Goal: Transaction & Acquisition: Download file/media

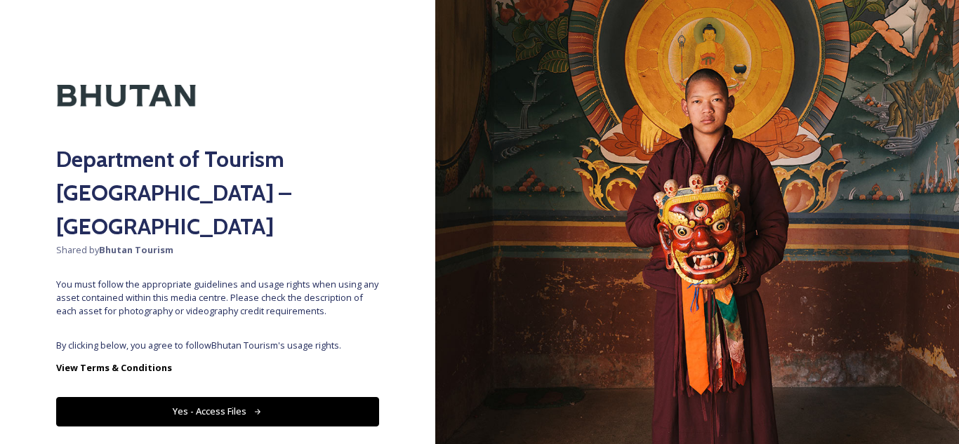
click at [174, 397] on button "Yes - Access Files" at bounding box center [217, 411] width 323 height 29
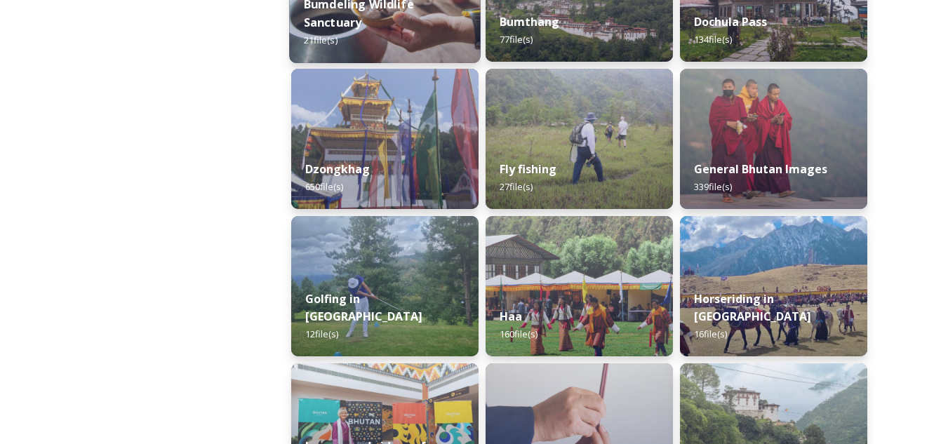
scroll to position [632, 0]
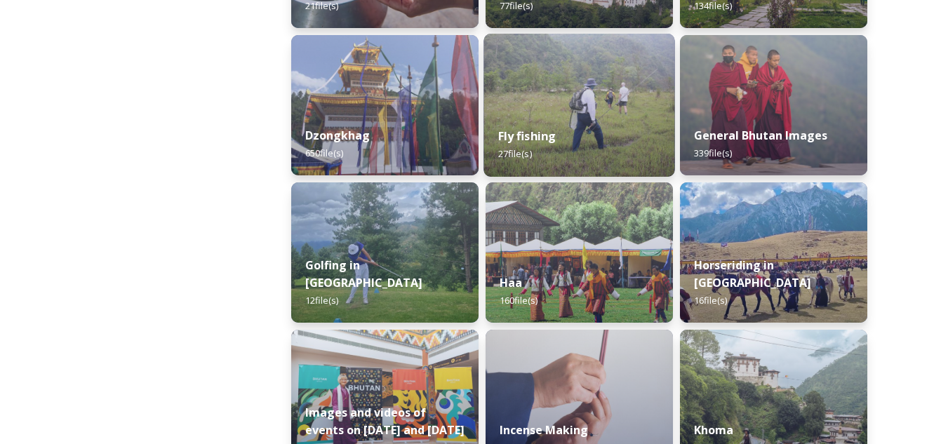
click at [528, 120] on div "Fly fishing 27 file(s)" at bounding box center [579, 145] width 191 height 64
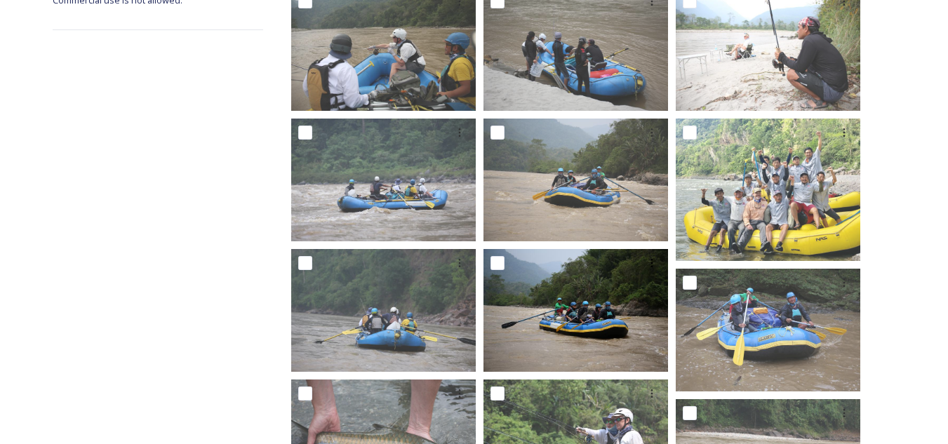
scroll to position [281, 0]
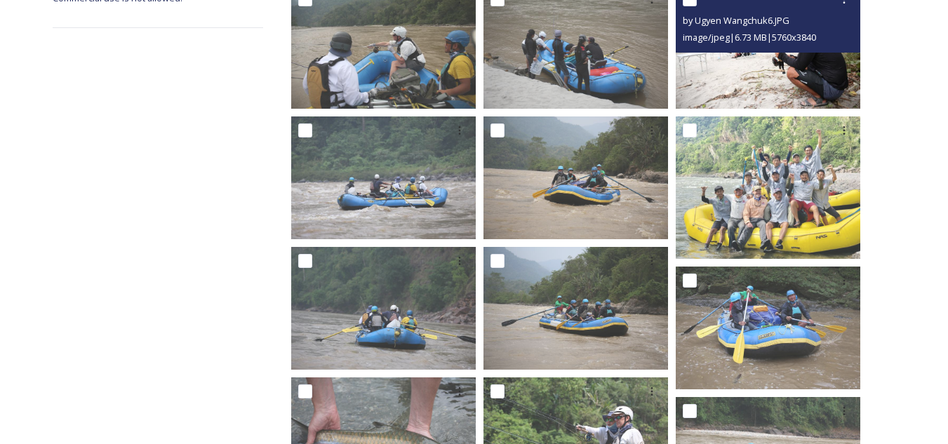
click at [772, 71] on img at bounding box center [768, 46] width 185 height 123
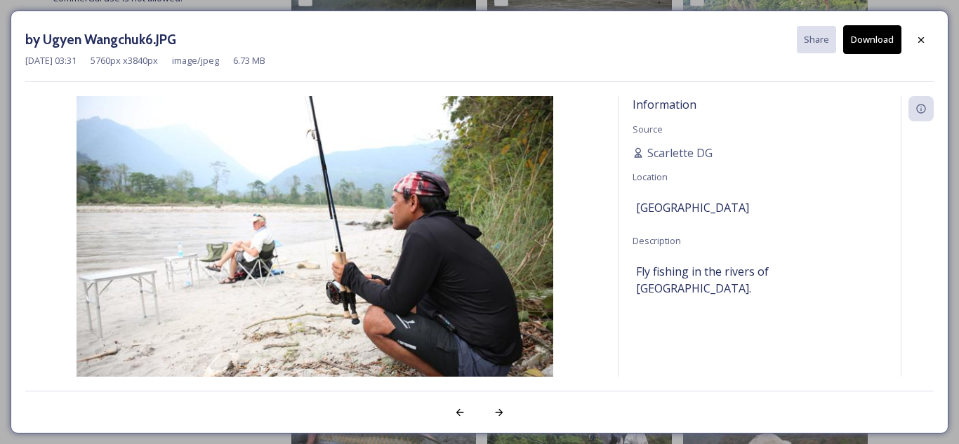
click at [875, 38] on button "Download" at bounding box center [872, 39] width 58 height 29
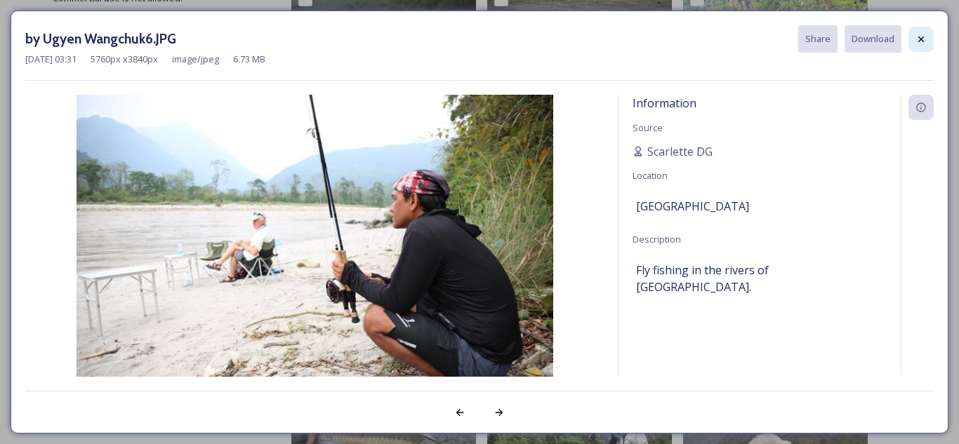
click at [911, 43] on div at bounding box center [920, 39] width 25 height 25
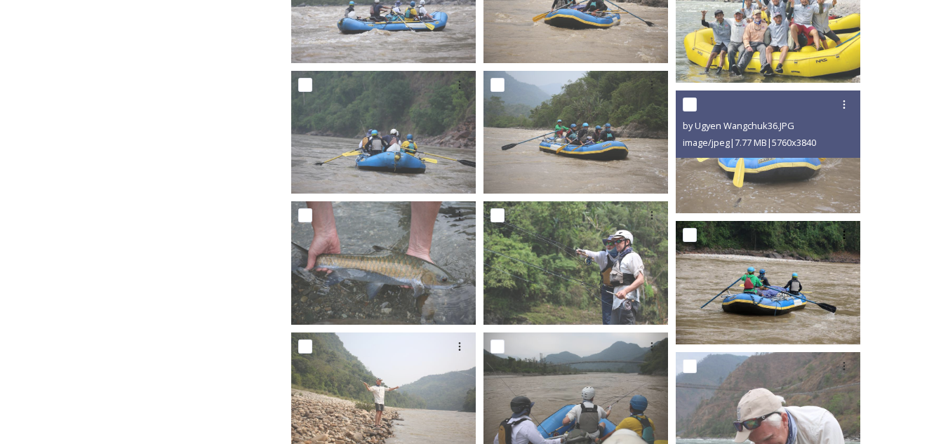
scroll to position [491, 0]
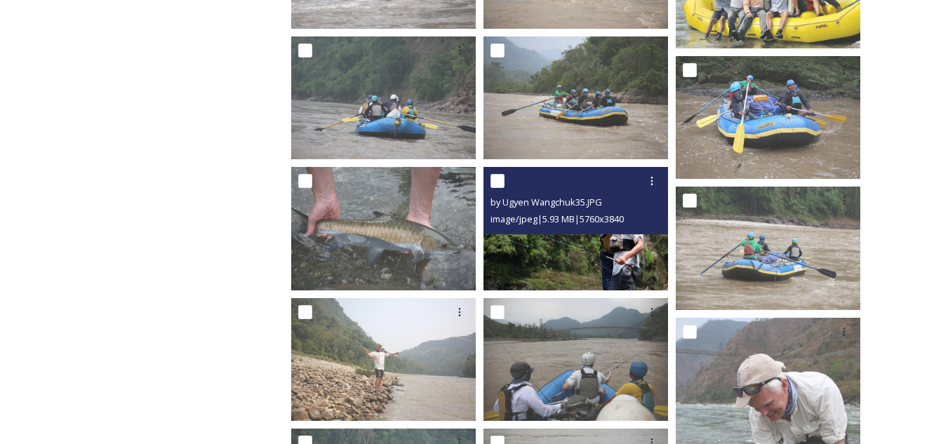
click at [580, 243] on img at bounding box center [576, 228] width 185 height 123
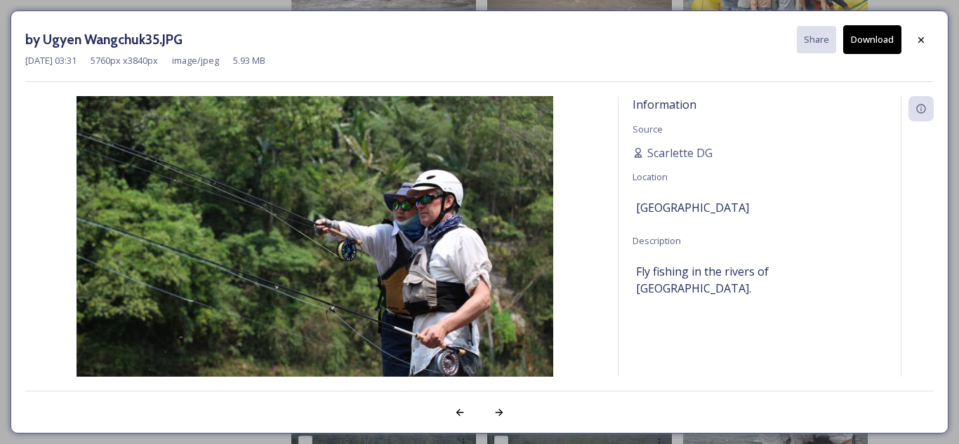
click at [874, 34] on button "Download" at bounding box center [872, 39] width 58 height 29
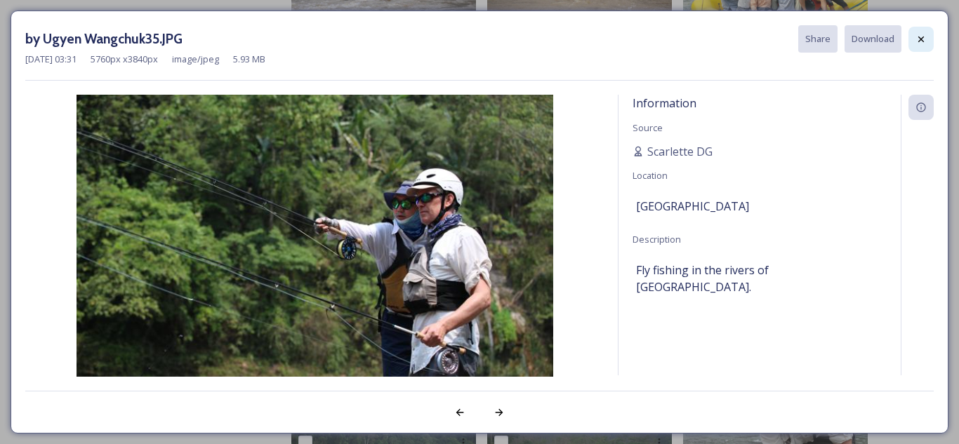
click at [921, 46] on div at bounding box center [920, 39] width 25 height 25
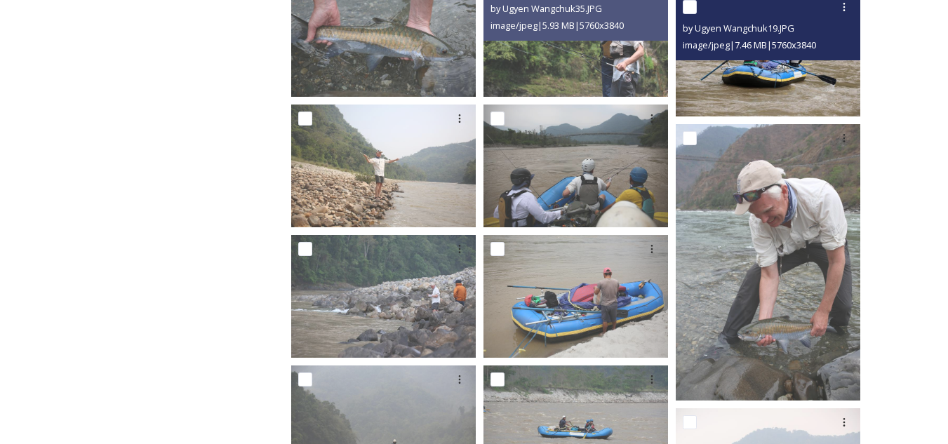
scroll to position [702, 0]
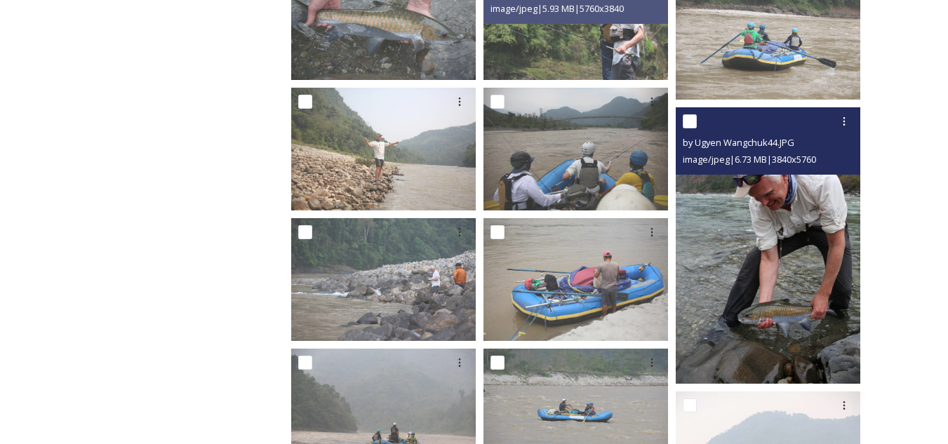
click at [801, 290] on img at bounding box center [768, 245] width 185 height 277
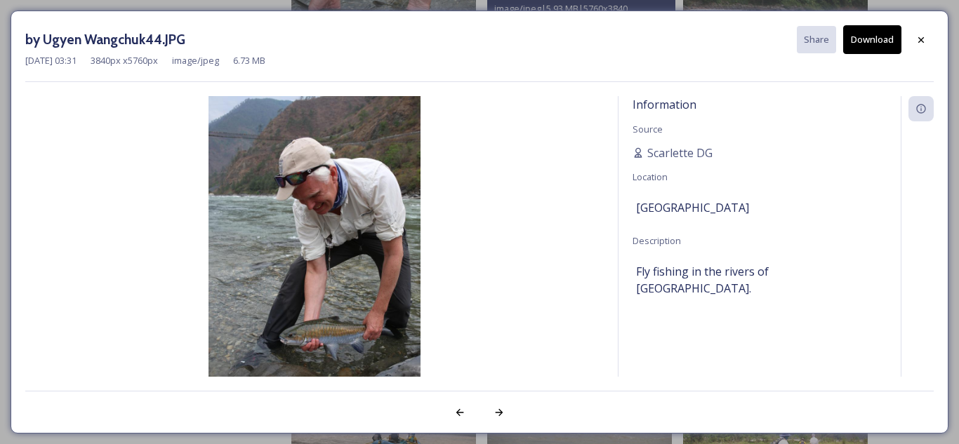
click at [874, 38] on button "Download" at bounding box center [872, 39] width 58 height 29
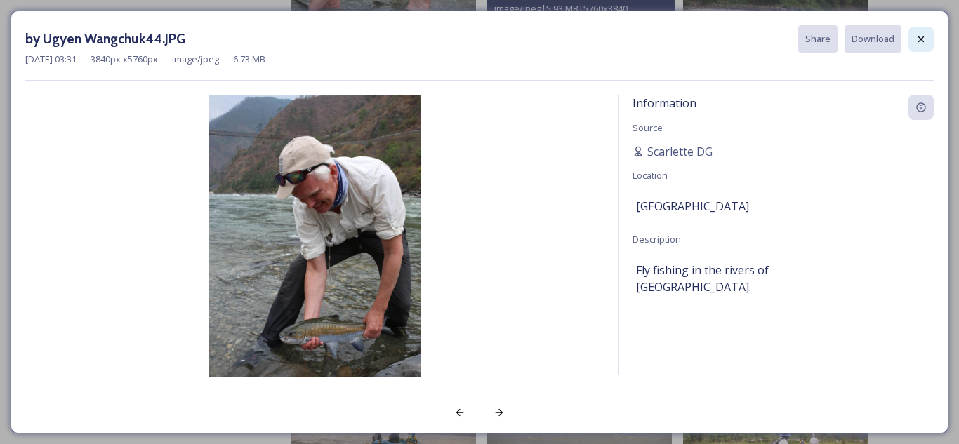
click at [917, 44] on icon at bounding box center [920, 39] width 11 height 11
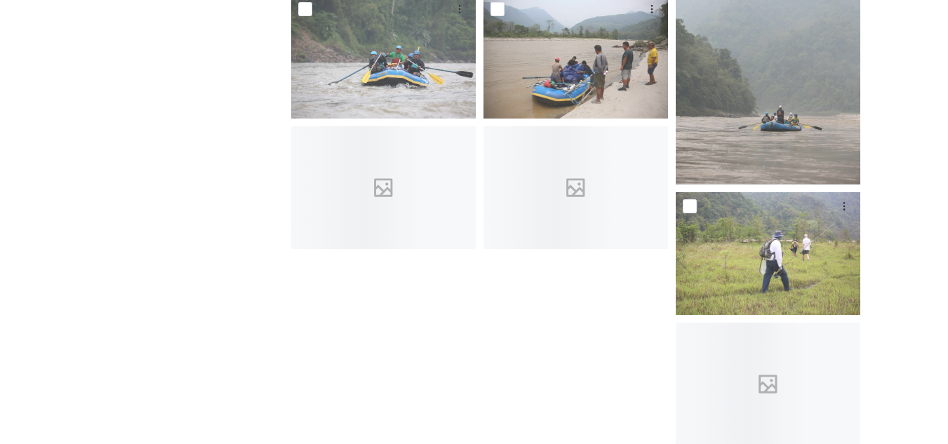
scroll to position [1193, 0]
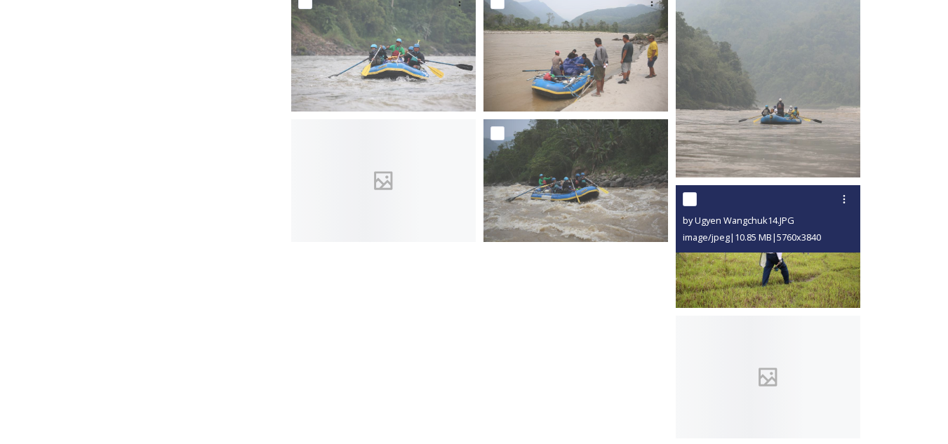
click at [729, 272] on img at bounding box center [768, 246] width 185 height 123
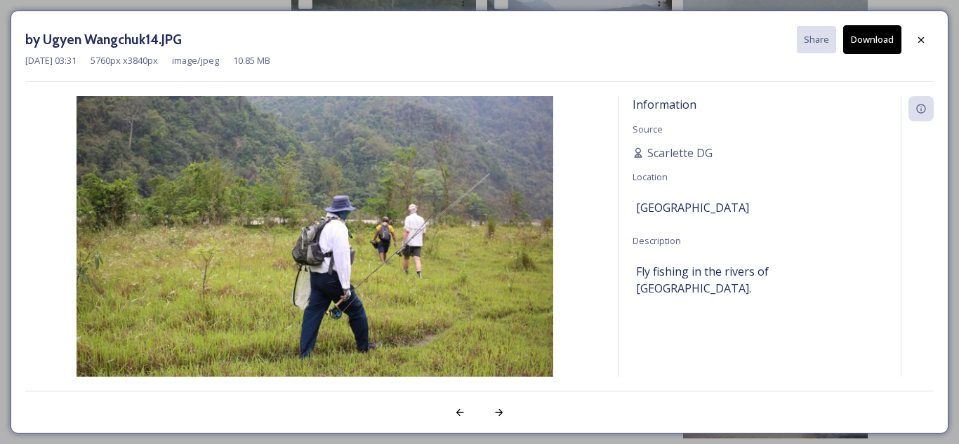
click at [874, 41] on button "Download" at bounding box center [872, 39] width 58 height 29
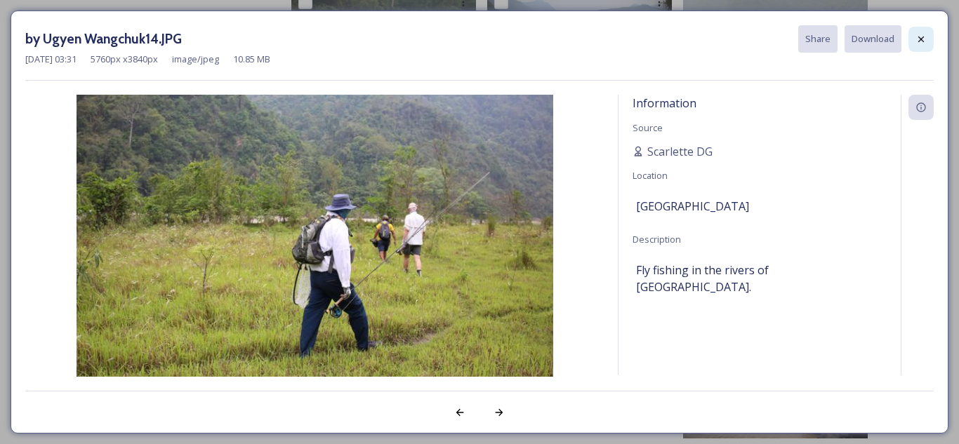
click at [911, 36] on div at bounding box center [920, 39] width 25 height 25
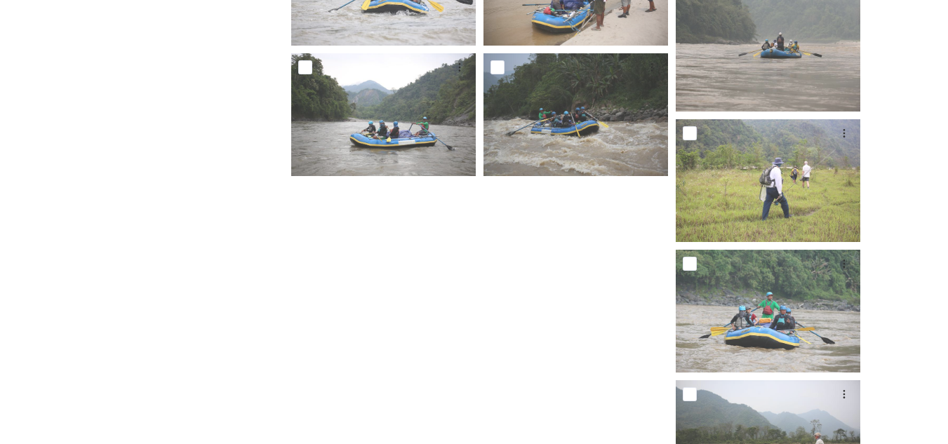
scroll to position [1350, 0]
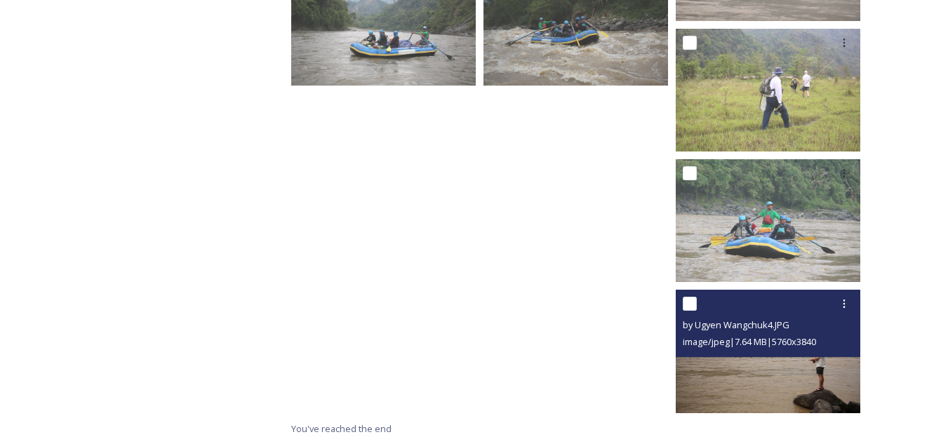
click at [767, 381] on img at bounding box center [768, 351] width 185 height 123
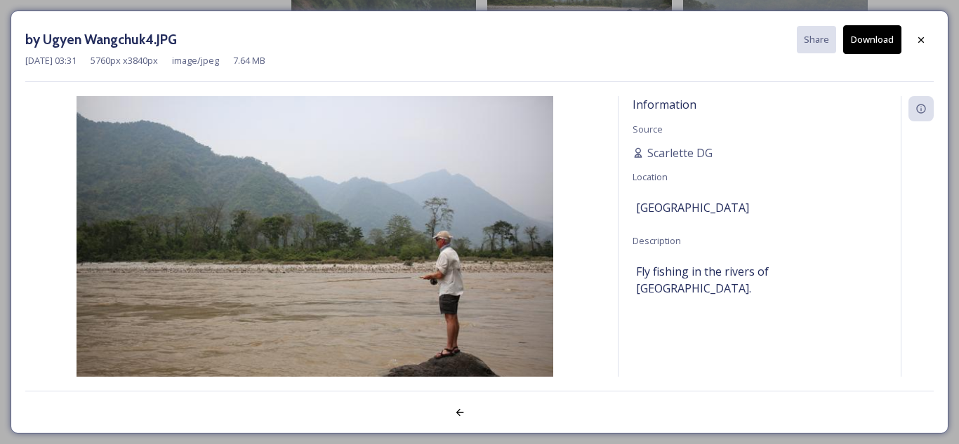
click at [874, 45] on button "Download" at bounding box center [872, 39] width 58 height 29
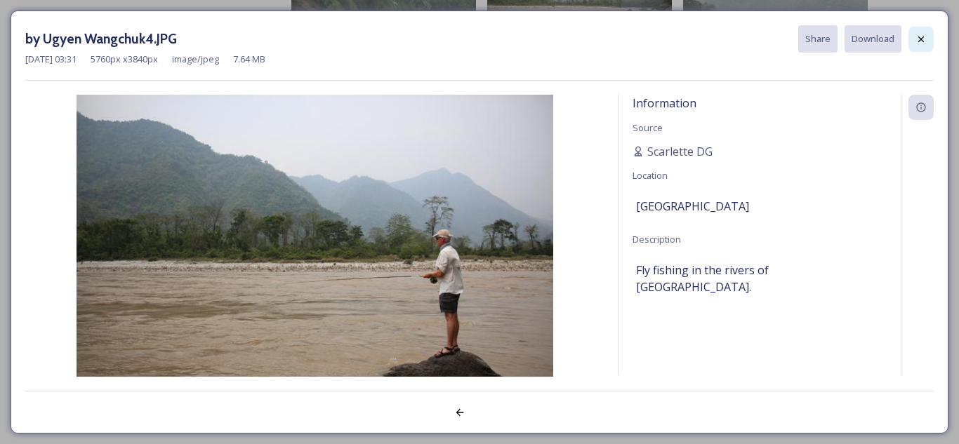
click at [918, 41] on icon at bounding box center [920, 39] width 11 height 11
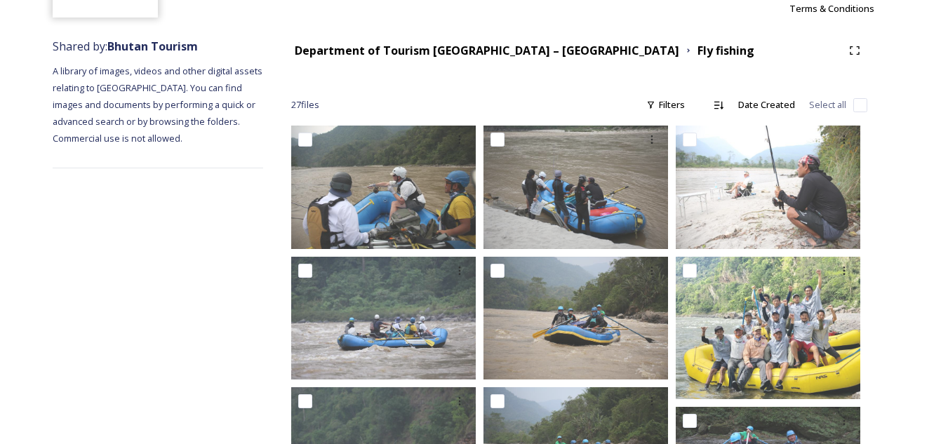
scroll to position [14, 0]
